Goal: Find specific page/section

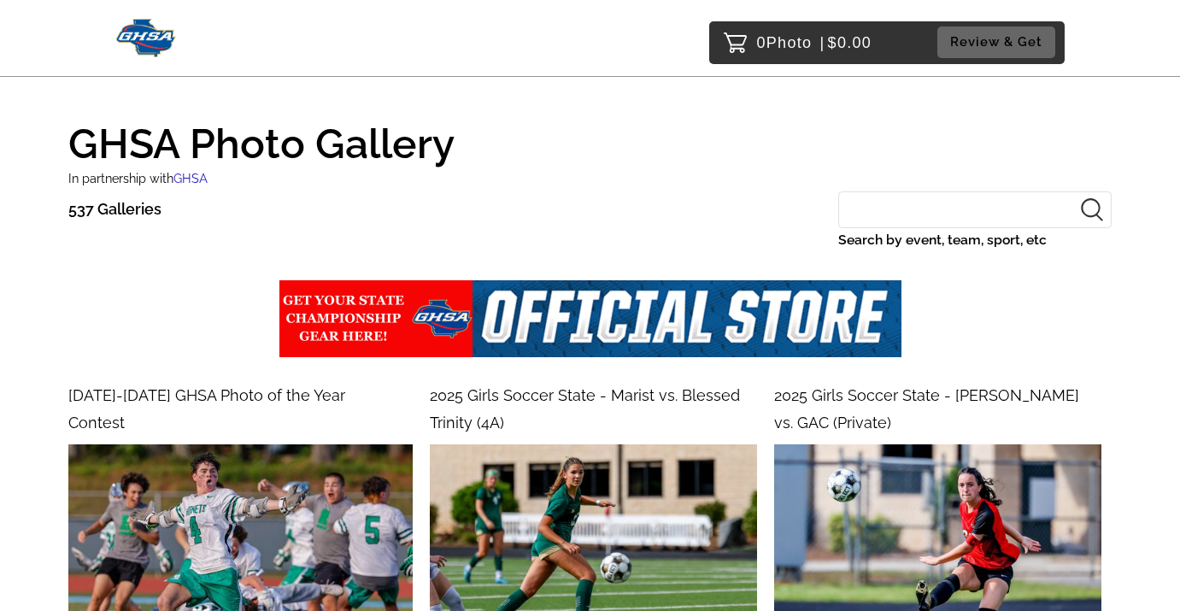
click at [850, 213] on input "Search by event, team, sport, etc" at bounding box center [975, 209] width 274 height 37
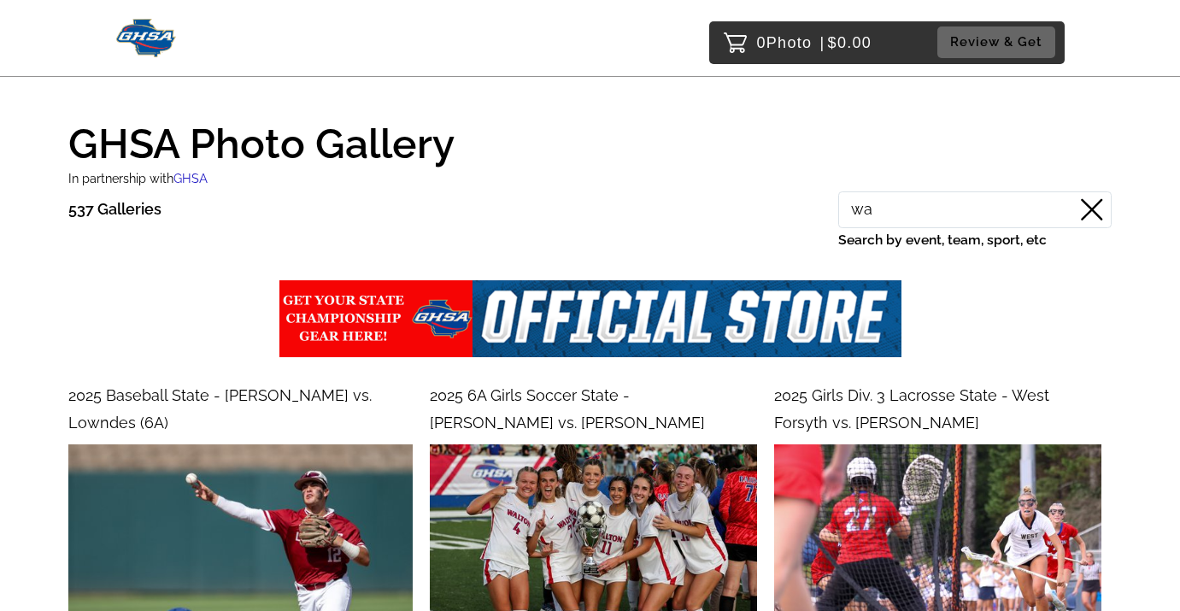
type input "w"
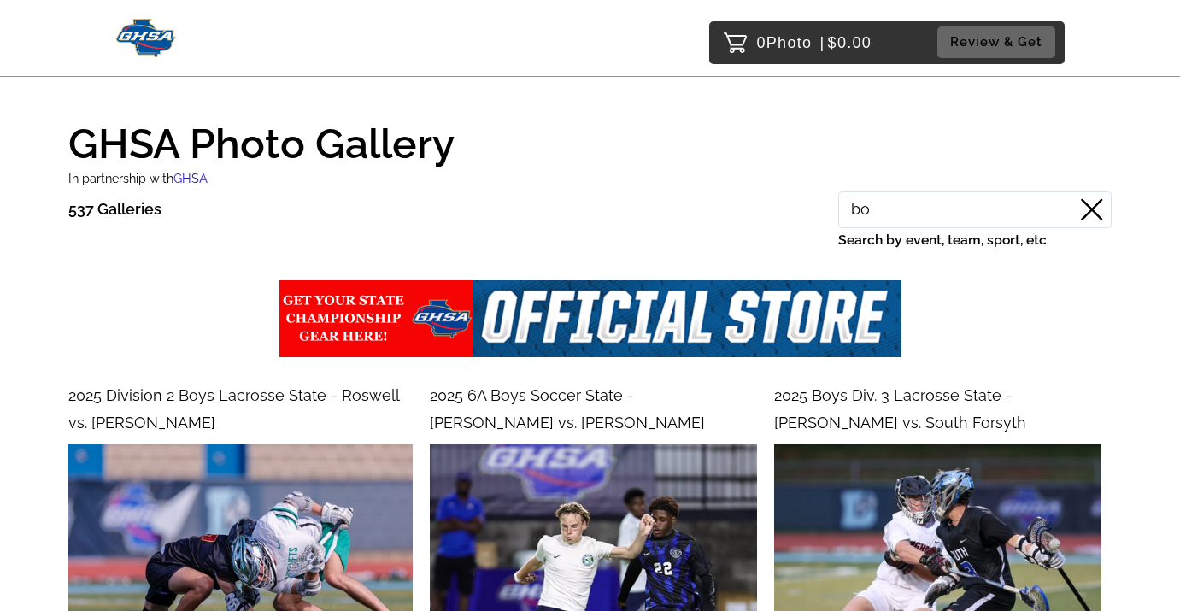
type input "b"
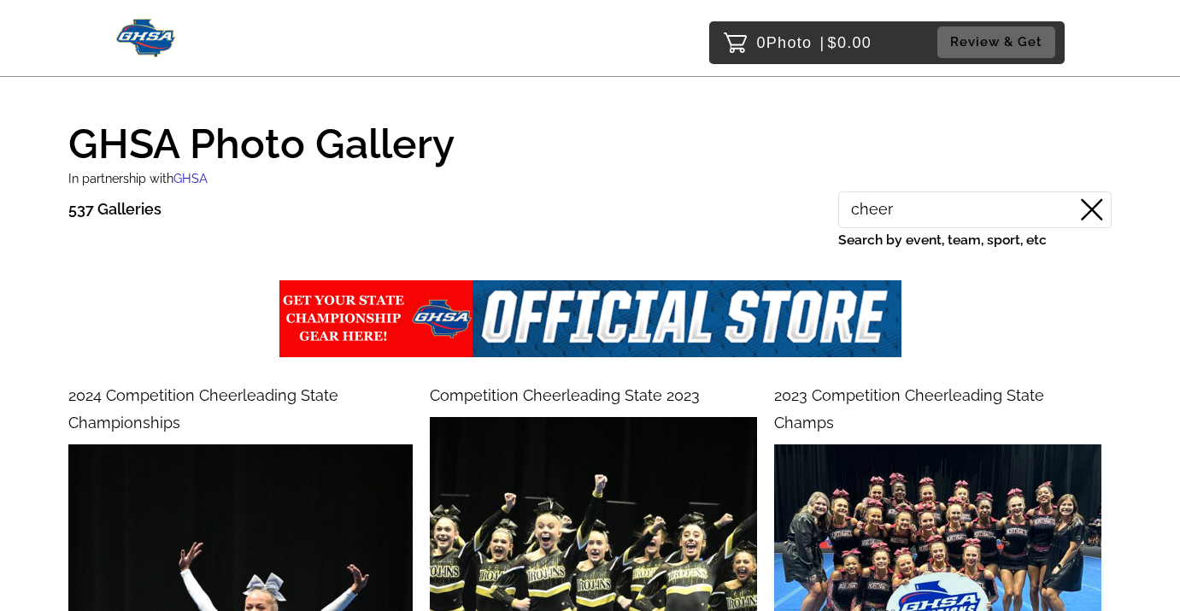
type input "cheer"
click at [1096, 212] on icon at bounding box center [1092, 209] width 22 height 22
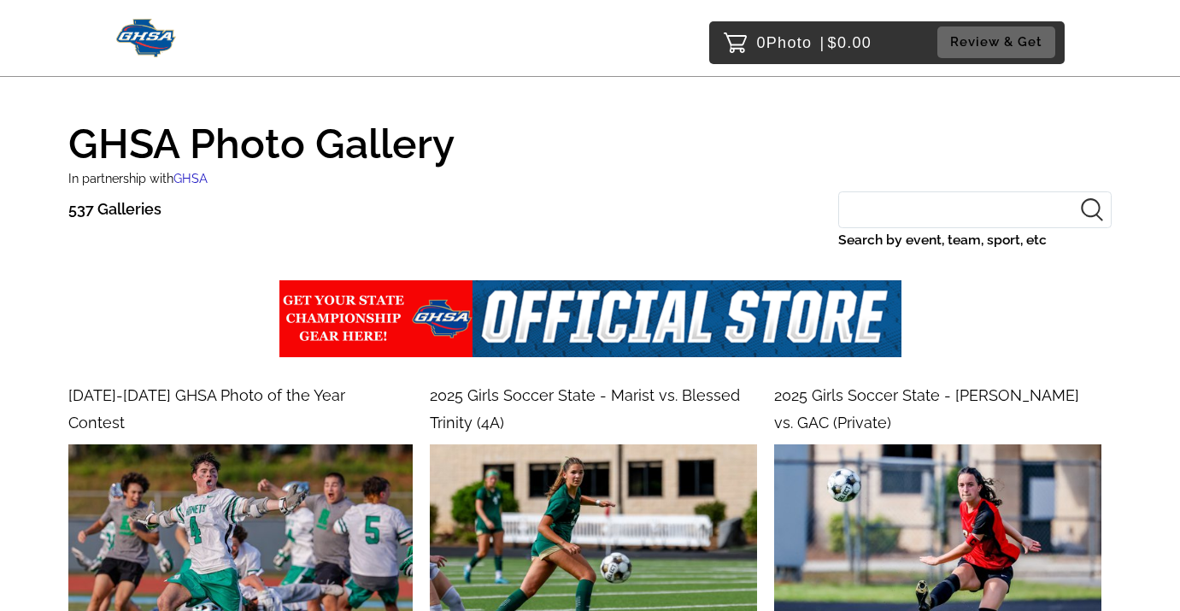
click at [162, 32] on img at bounding box center [146, 38] width 61 height 38
